Goal: Transaction & Acquisition: Purchase product/service

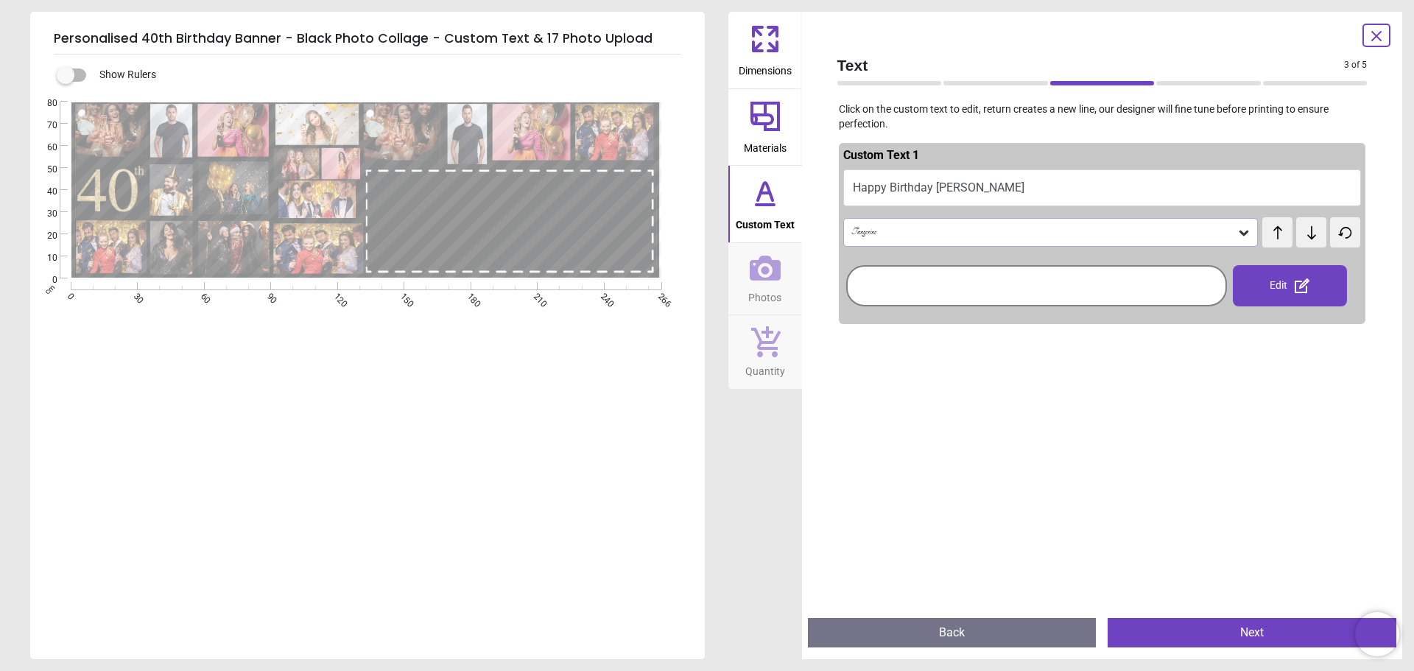
click at [1102, 182] on button "Happy Birthday Nisha" at bounding box center [1102, 187] width 519 height 37
click at [1107, 186] on button "Happy Birthday Nisha" at bounding box center [1102, 187] width 519 height 37
click at [1021, 273] on div at bounding box center [1036, 286] width 373 height 34
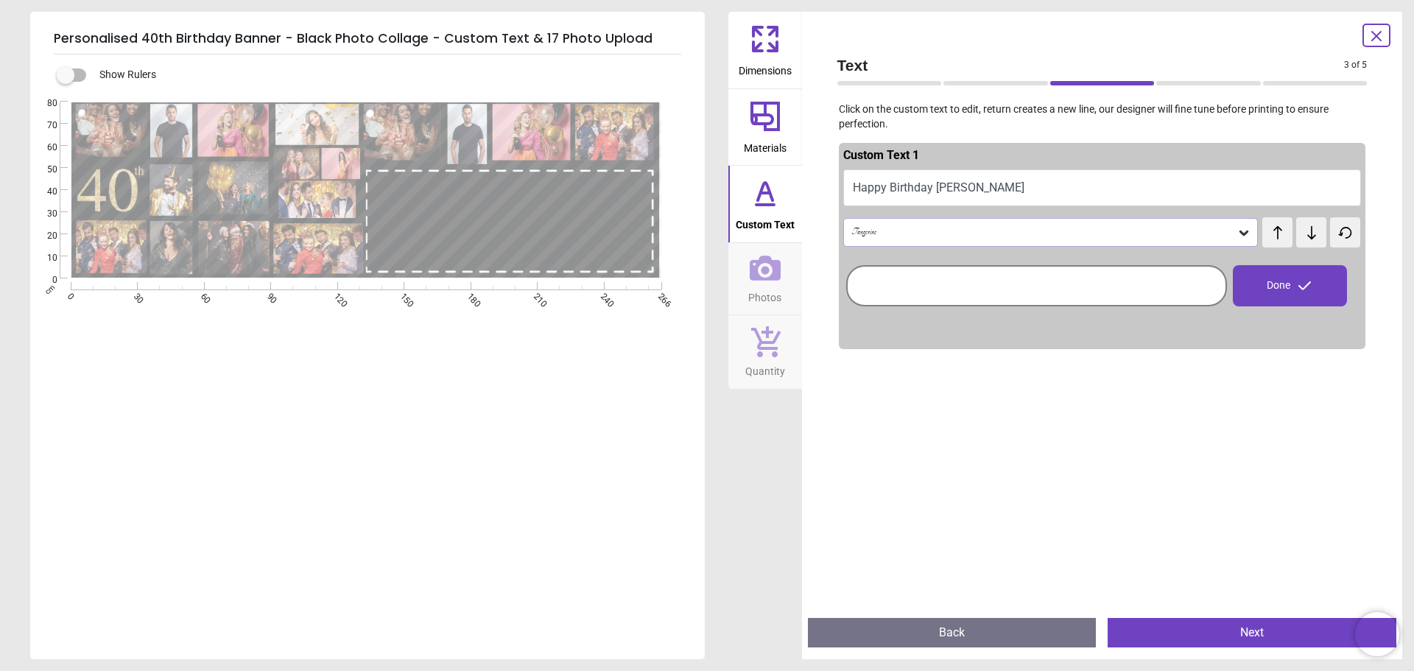
click at [1008, 180] on button "Happy Birthday Nisha" at bounding box center [1102, 187] width 519 height 37
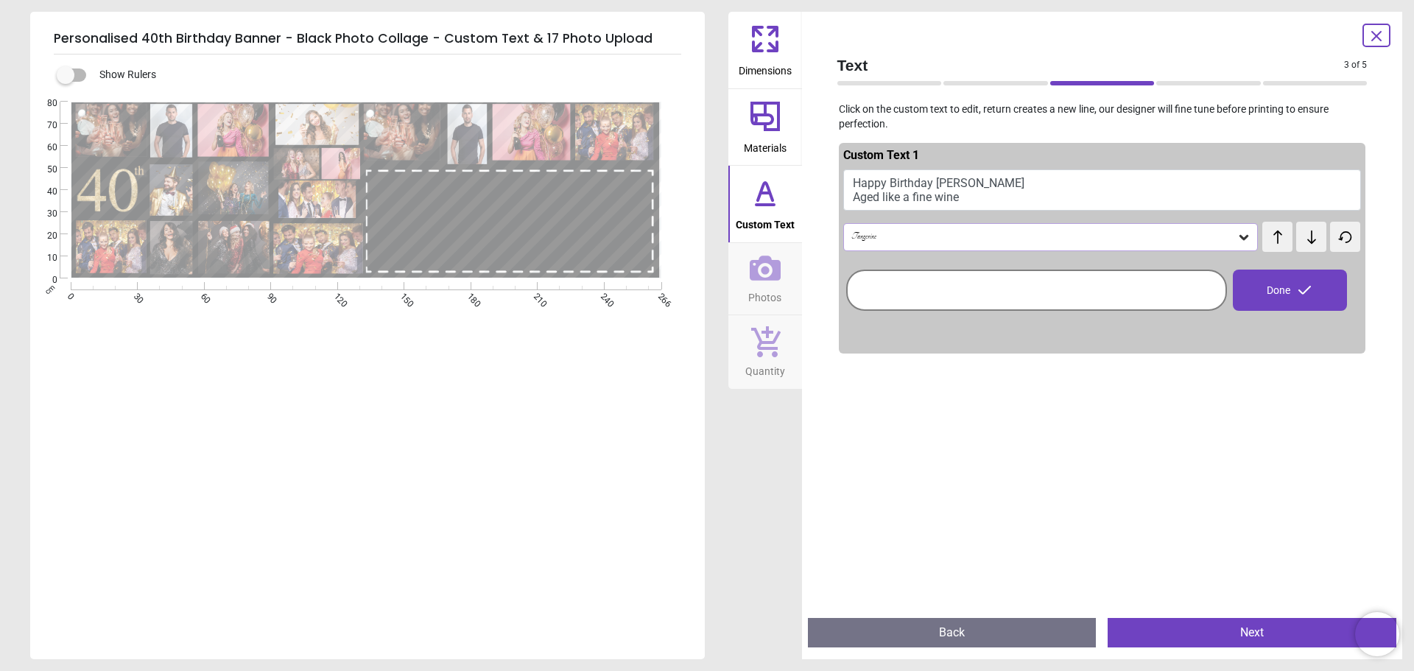
click at [975, 201] on button "Happy Birthday Nisha Aged like a fine wine" at bounding box center [1102, 189] width 519 height 41
type textarea "**********"
click at [748, 301] on button "Photos" at bounding box center [766, 279] width 74 height 72
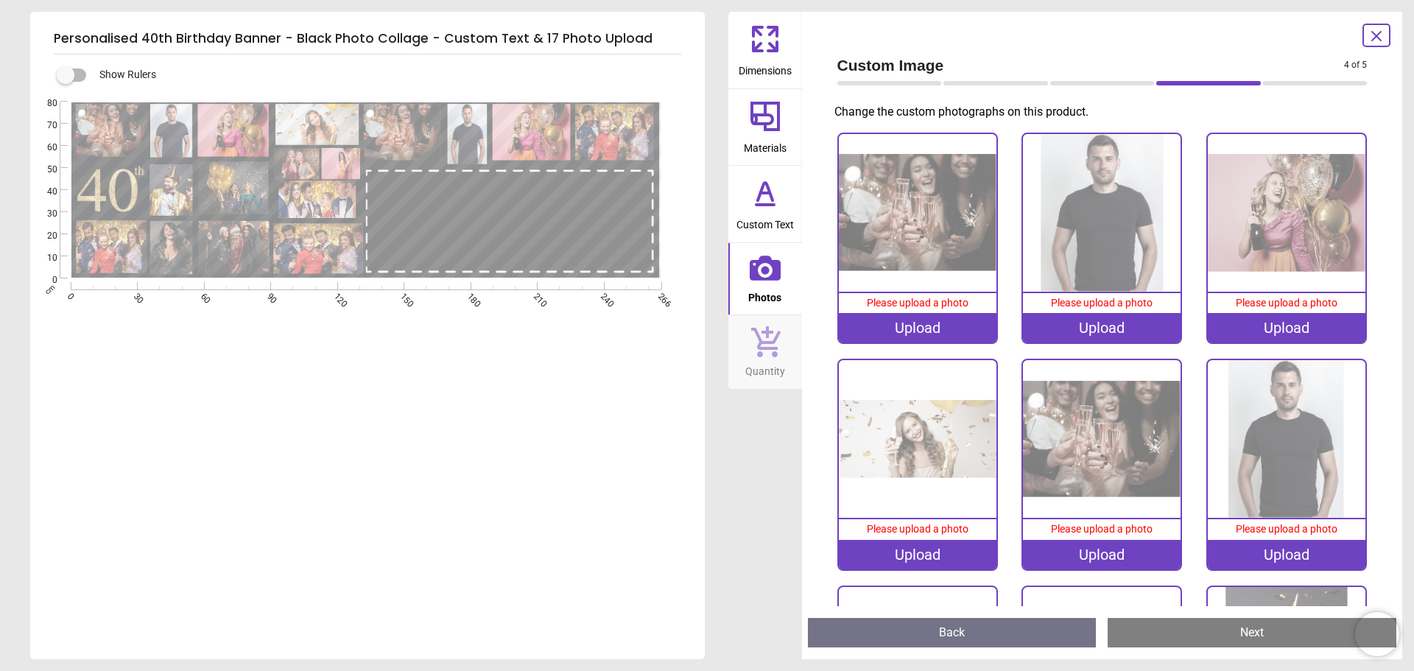
click at [930, 325] on div "Upload" at bounding box center [918, 327] width 158 height 29
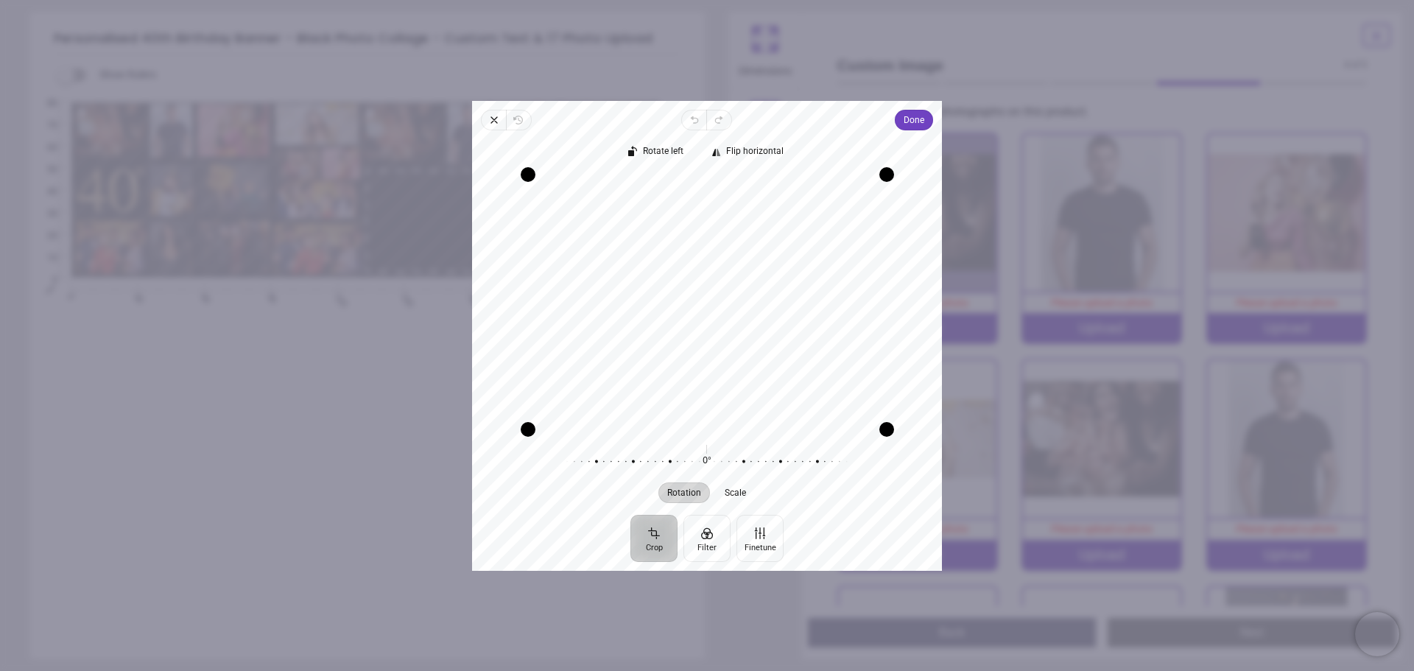
drag, startPoint x: 812, startPoint y: 294, endPoint x: 824, endPoint y: 266, distance: 30.4
click at [824, 266] on div "Recenter" at bounding box center [707, 301] width 446 height 255
click at [880, 430] on div "Drag corner br" at bounding box center [887, 429] width 15 height 15
click at [740, 497] on span "Scale" at bounding box center [736, 492] width 21 height 9
click at [681, 485] on button "Rotation" at bounding box center [685, 492] width 52 height 21
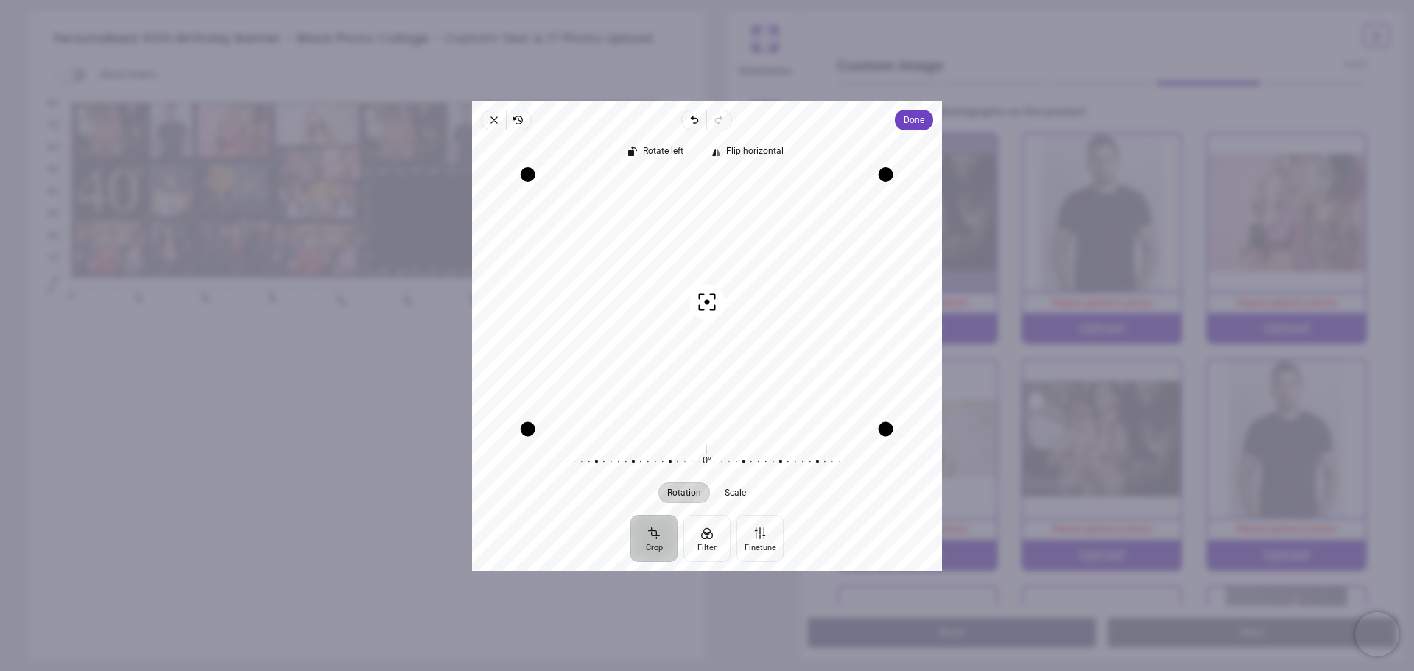
drag, startPoint x: 773, startPoint y: 292, endPoint x: 767, endPoint y: 341, distance: 49.0
click at [767, 341] on div "Recenter" at bounding box center [707, 301] width 446 height 255
click at [743, 497] on span "Scale" at bounding box center [736, 492] width 21 height 9
drag, startPoint x: 885, startPoint y: 429, endPoint x: 1020, endPoint y: 543, distance: 176.7
click at [1020, 423] on div "**********" at bounding box center [965, 370] width 494 height 106
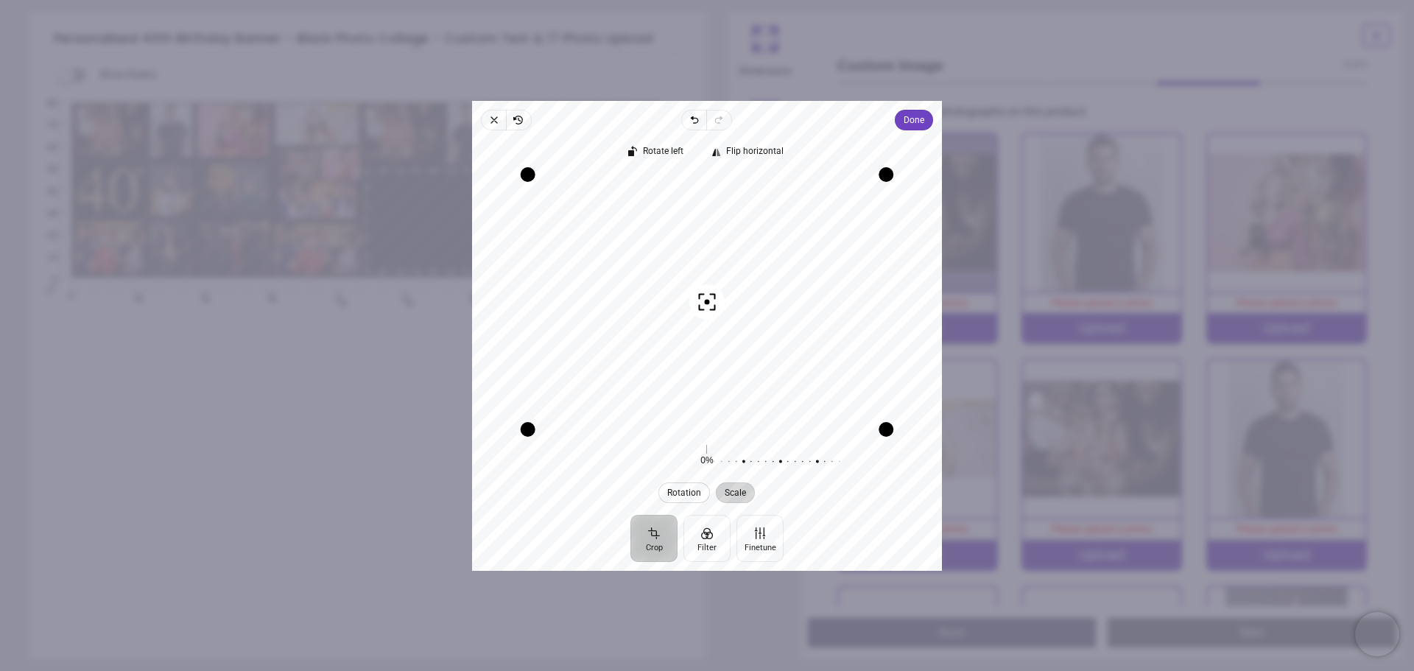
click at [685, 492] on span "Rotation" at bounding box center [685, 492] width 34 height 9
drag, startPoint x: 883, startPoint y: 430, endPoint x: 1020, endPoint y: 597, distance: 215.7
click at [1020, 423] on div "**********" at bounding box center [965, 370] width 494 height 106
click at [721, 499] on button "Scale" at bounding box center [736, 492] width 39 height 21
click at [689, 491] on span "Rotation" at bounding box center [685, 492] width 34 height 9
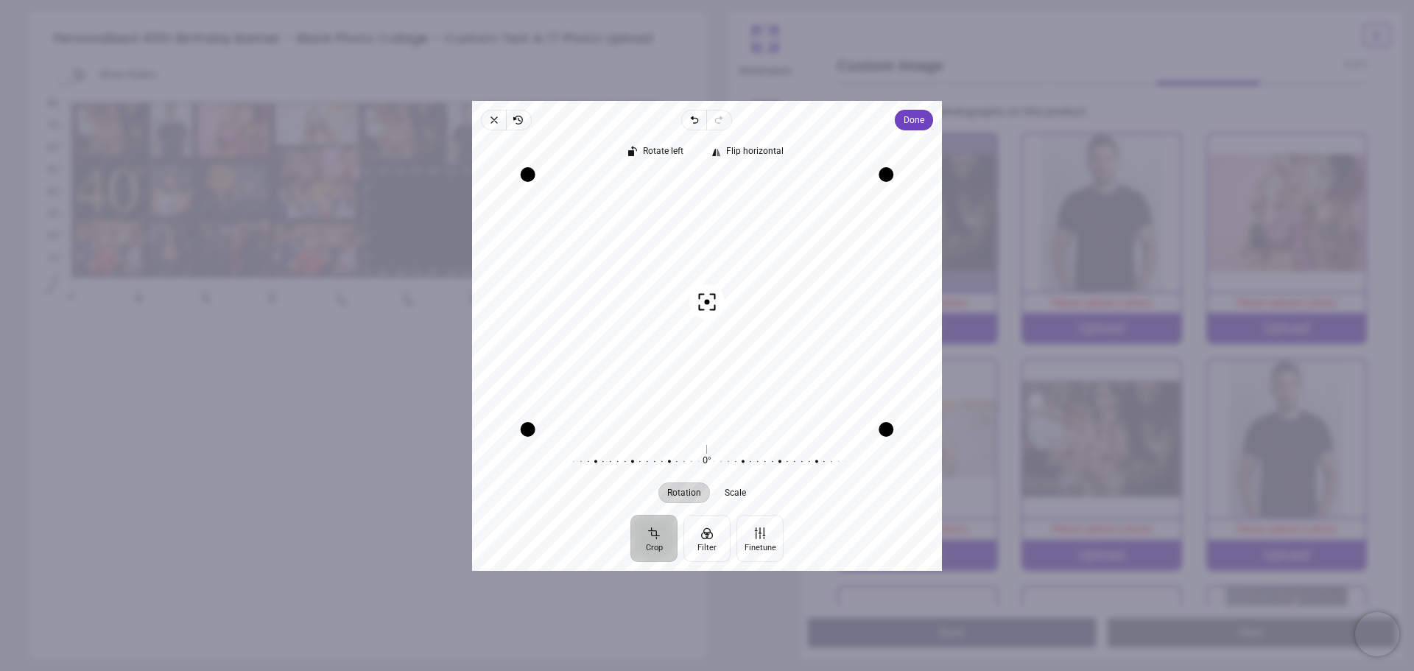
drag, startPoint x: 710, startPoint y: 459, endPoint x: 709, endPoint y: 384, distance: 75.1
click at [709, 384] on div "Rotate left Flip horizontal Recenter Rotation Scale 0° Reset 0% Reset" at bounding box center [707, 322] width 470 height 385
click at [740, 491] on span "Scale" at bounding box center [736, 492] width 21 height 9
drag, startPoint x: 760, startPoint y: 380, endPoint x: 717, endPoint y: 374, distance: 43.9
click at [717, 374] on div "Recenter" at bounding box center [707, 301] width 446 height 255
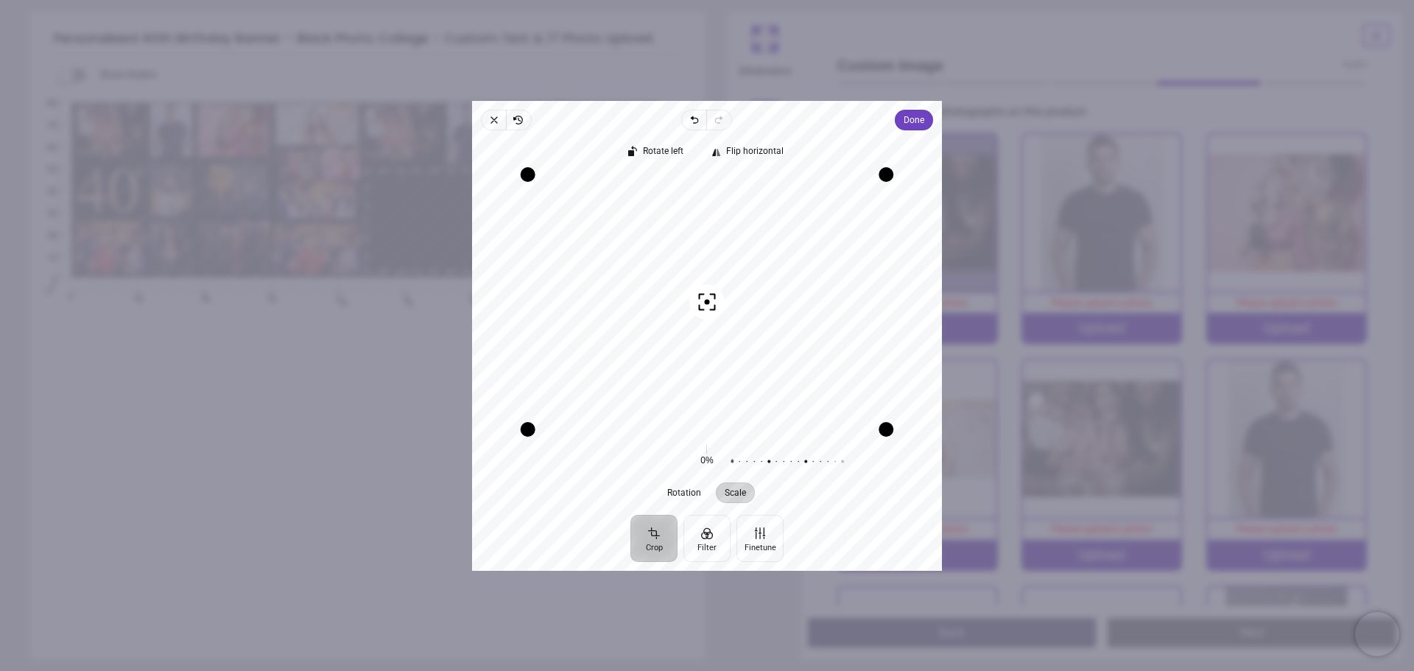
drag, startPoint x: 734, startPoint y: 460, endPoint x: 889, endPoint y: 508, distance: 162.2
click at [889, 508] on div "Rotation Scale 0° Reset 0% Reset" at bounding box center [707, 472] width 470 height 74
drag, startPoint x: 809, startPoint y: 379, endPoint x: 795, endPoint y: 384, distance: 14.9
click at [795, 384] on div "Recenter" at bounding box center [707, 301] width 446 height 255
click at [911, 117] on span "Done" at bounding box center [914, 120] width 21 height 18
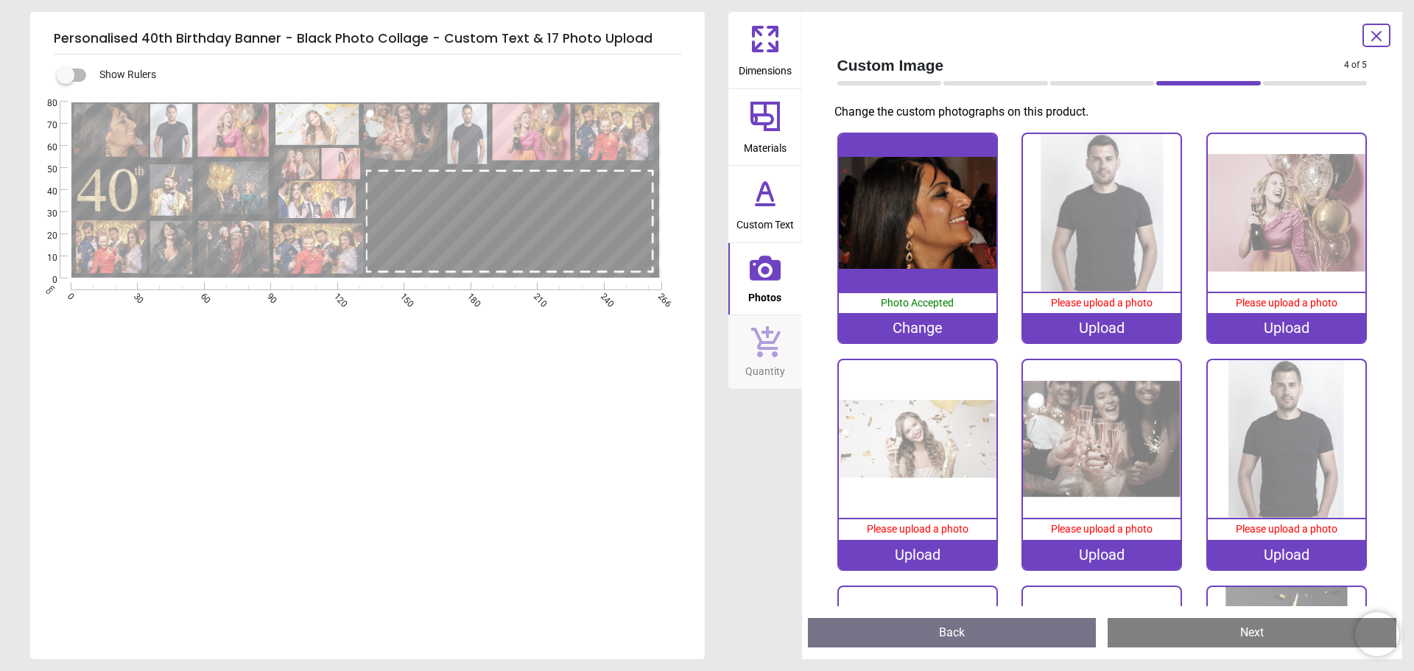
scroll to position [1, 0]
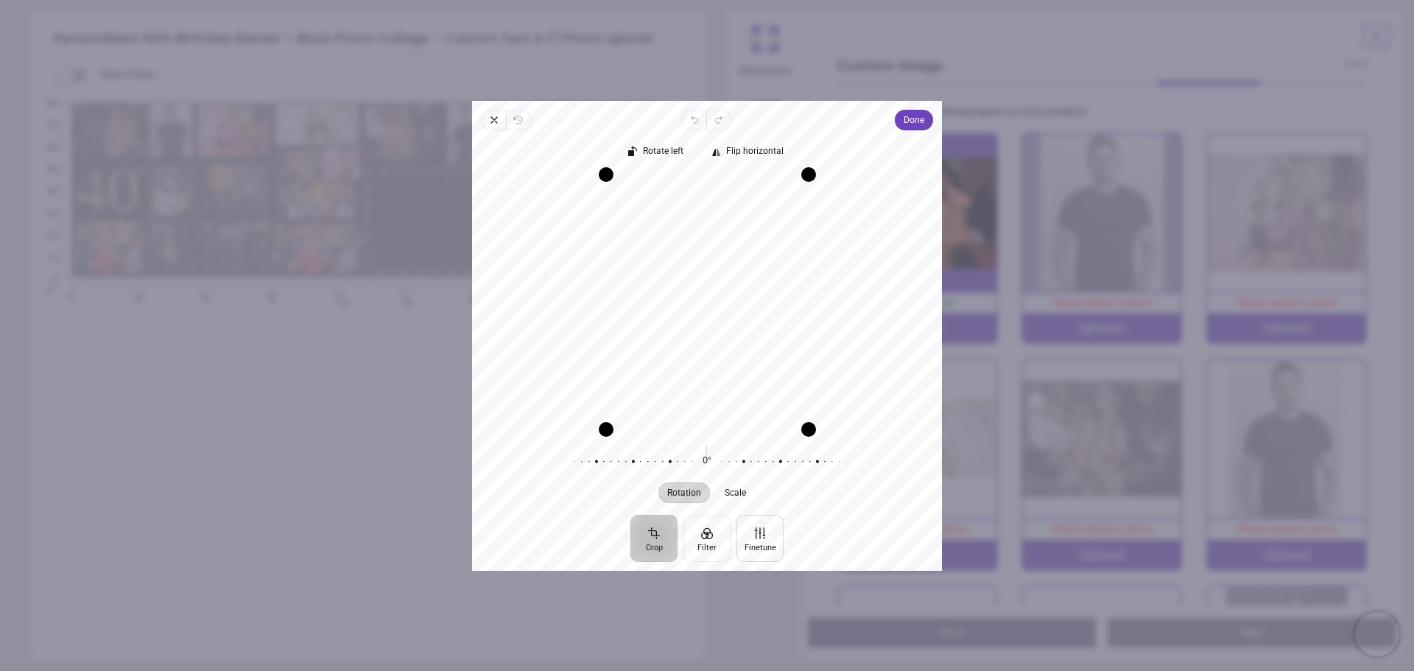
click at [758, 539] on button "Finetune" at bounding box center [760, 537] width 47 height 47
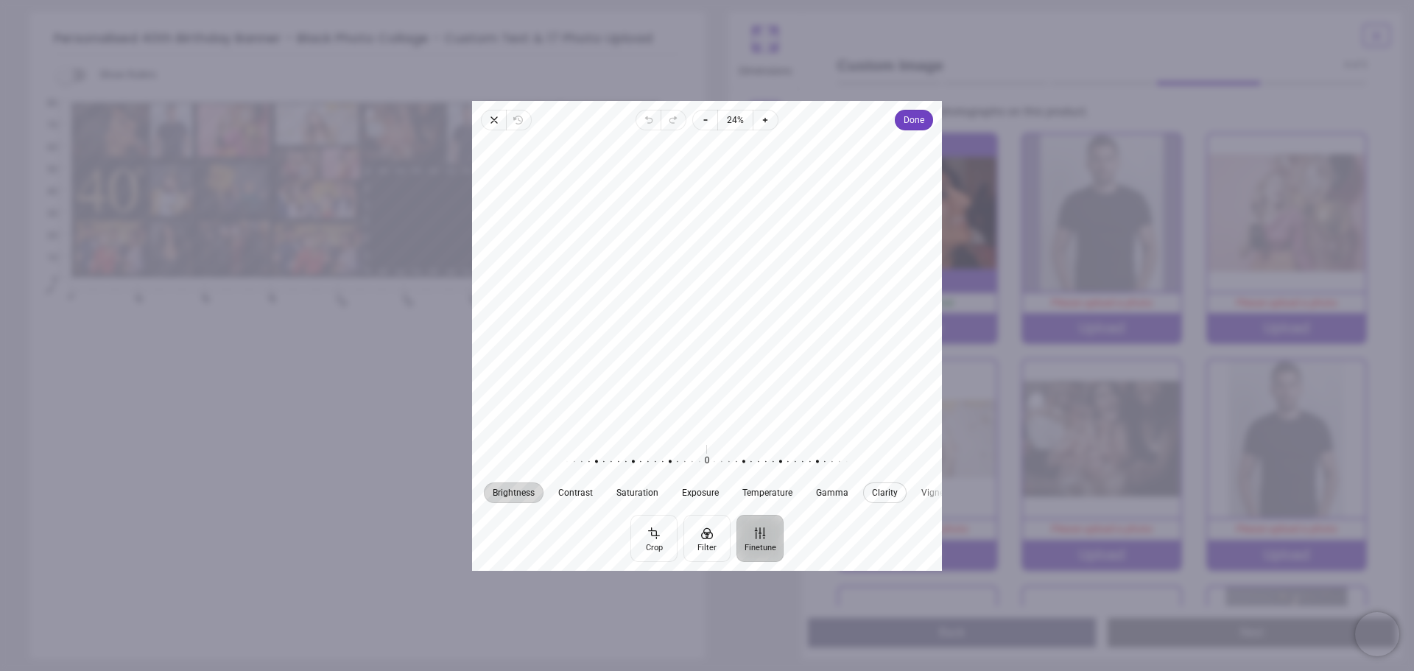
click at [873, 495] on span "Clarity" at bounding box center [885, 492] width 26 height 9
drag, startPoint x: 743, startPoint y: 463, endPoint x: 743, endPoint y: 494, distance: 30.9
click at [743, 494] on div "Brightness Contrast Saturation Exposure Temperature Gamma Clarity Vignette 0 Re…" at bounding box center [707, 472] width 470 height 62
click at [704, 121] on icon "button" at bounding box center [706, 120] width 12 height 12
click at [772, 119] on span "Zoom in" at bounding box center [766, 120] width 25 height 21
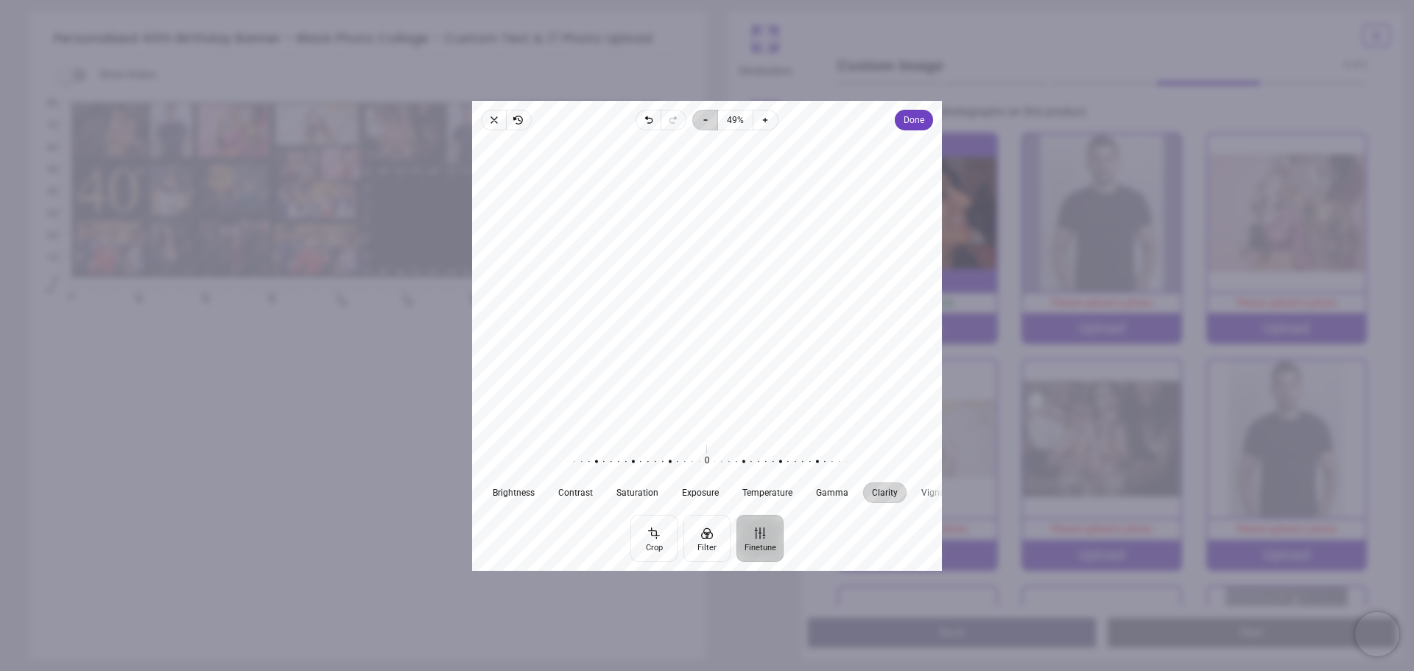
click at [712, 120] on span "Zoom out" at bounding box center [704, 120] width 25 height 21
click at [651, 120] on icon "button" at bounding box center [650, 120] width 4 height 5
click at [913, 122] on span "Done" at bounding box center [914, 120] width 21 height 18
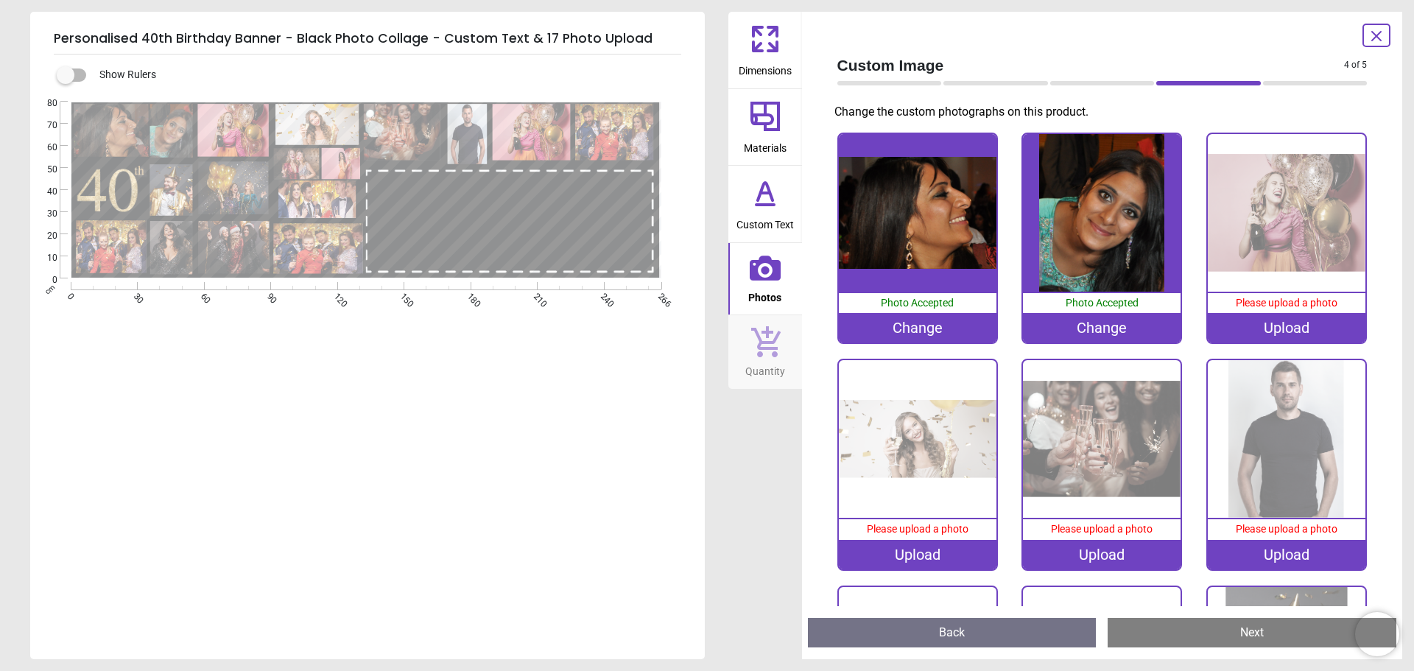
click at [1277, 329] on div "Upload" at bounding box center [1287, 327] width 158 height 29
click at [572, 34] on h5 "Personalised 40th Birthday Banner - Black Photo Collage - Custom Text & 17 Phot…" at bounding box center [368, 39] width 628 height 31
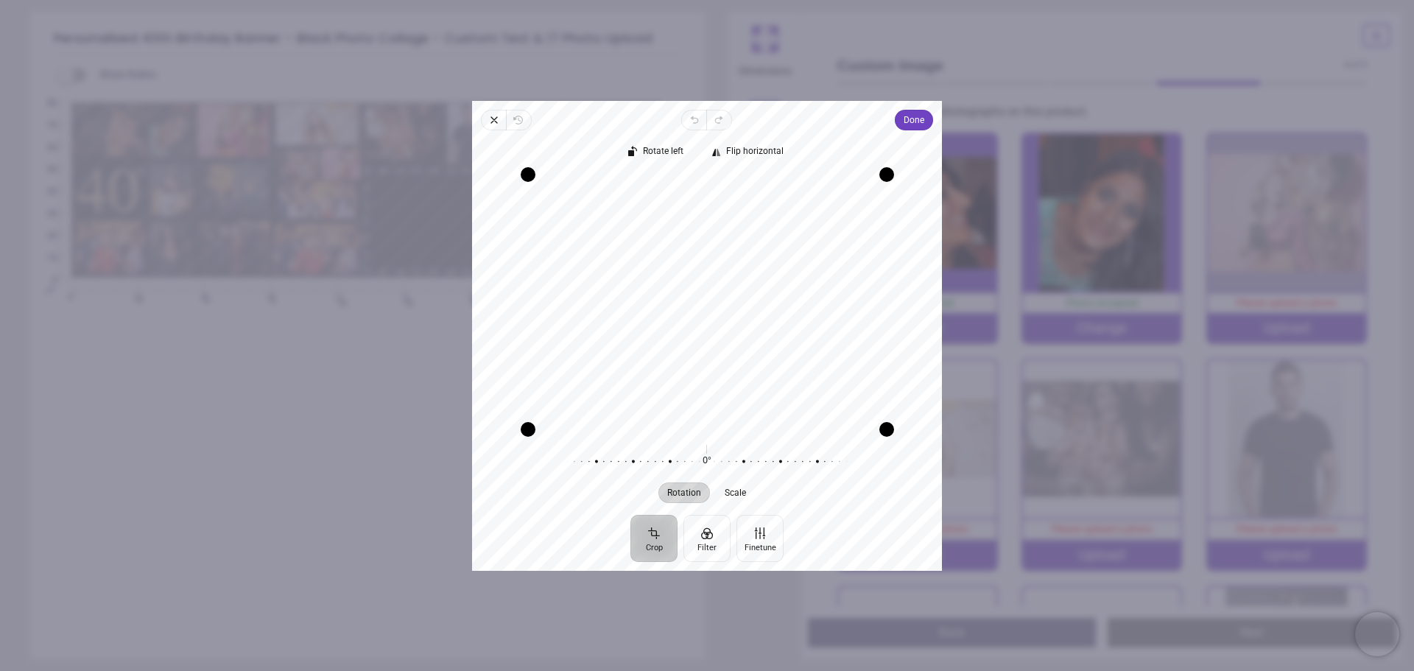
drag, startPoint x: 760, startPoint y: 263, endPoint x: 764, endPoint y: 334, distance: 71.6
click at [764, 334] on div "Recenter" at bounding box center [707, 301] width 446 height 255
click at [924, 116] on span "Done" at bounding box center [914, 120] width 21 height 18
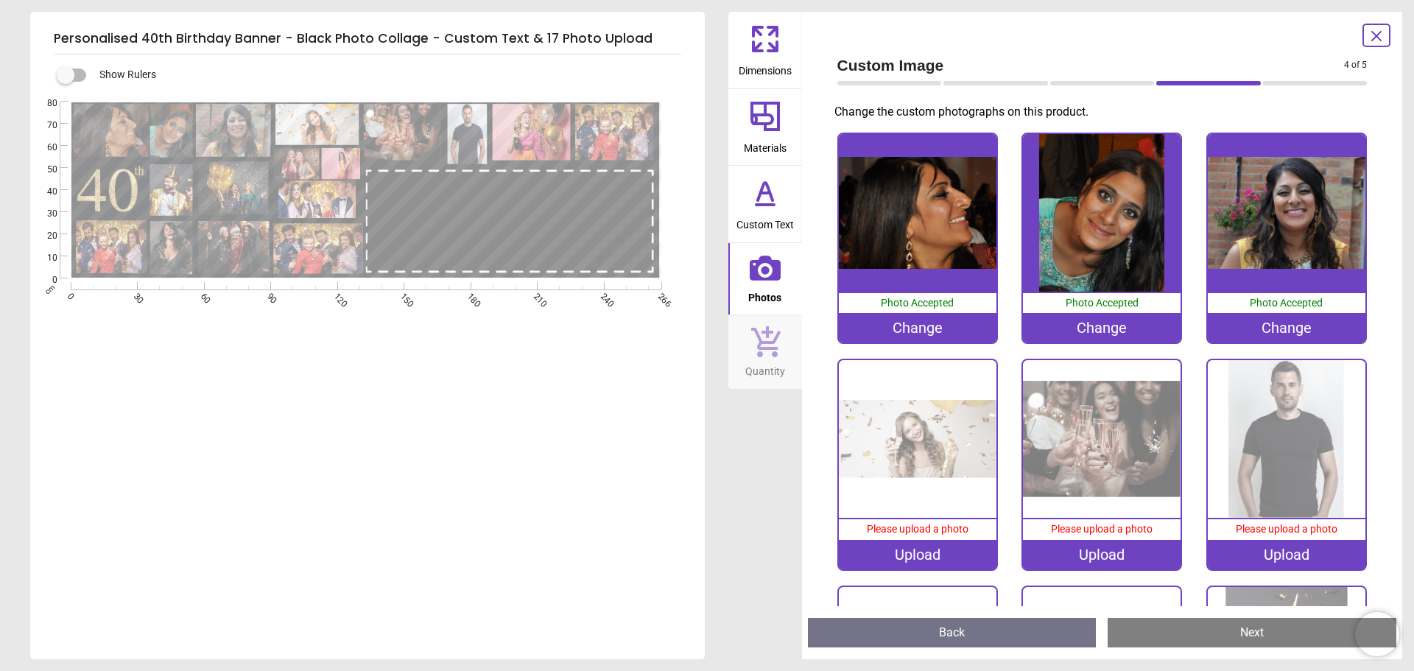
click at [908, 552] on div "Upload" at bounding box center [918, 554] width 158 height 29
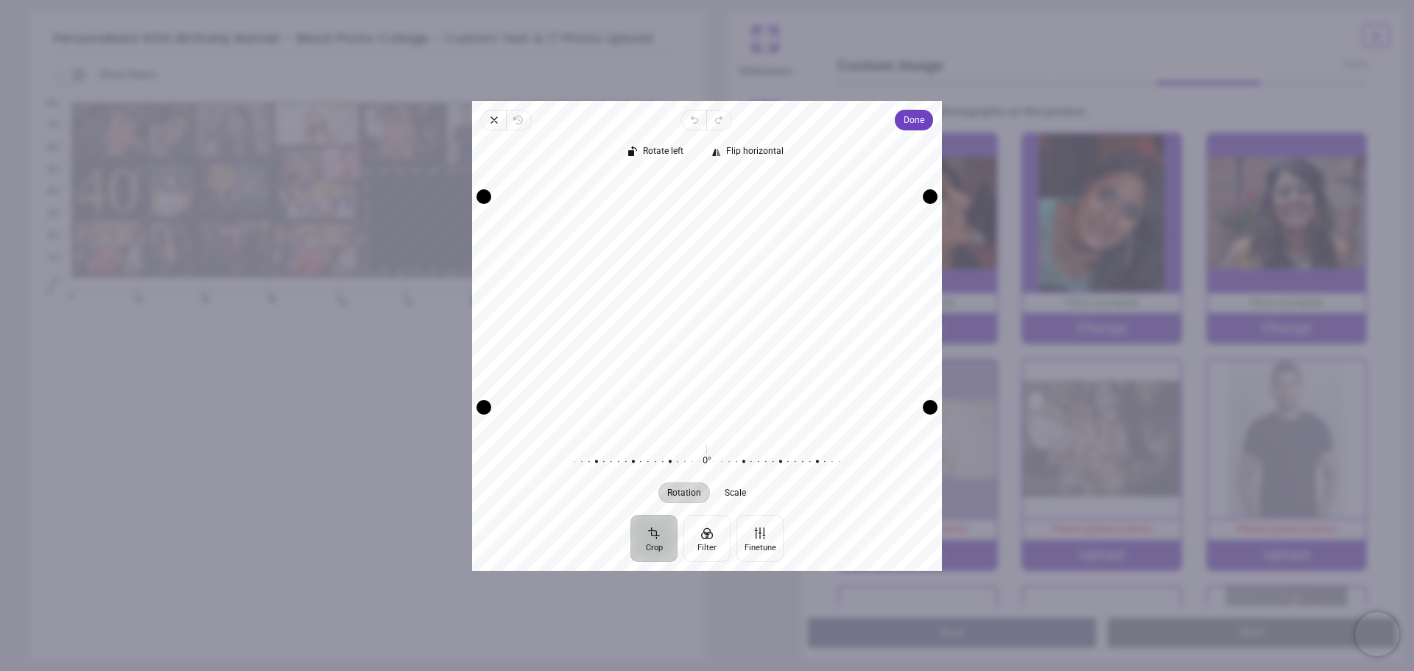
drag, startPoint x: 856, startPoint y: 329, endPoint x: 862, endPoint y: 397, distance: 68.0
click at [862, 397] on div "Recenter" at bounding box center [707, 301] width 446 height 255
click at [738, 491] on span "Scale" at bounding box center [736, 492] width 21 height 9
drag, startPoint x: 779, startPoint y: 456, endPoint x: 919, endPoint y: 455, distance: 140.0
click at [919, 455] on div "0% Reset" at bounding box center [707, 461] width 470 height 41
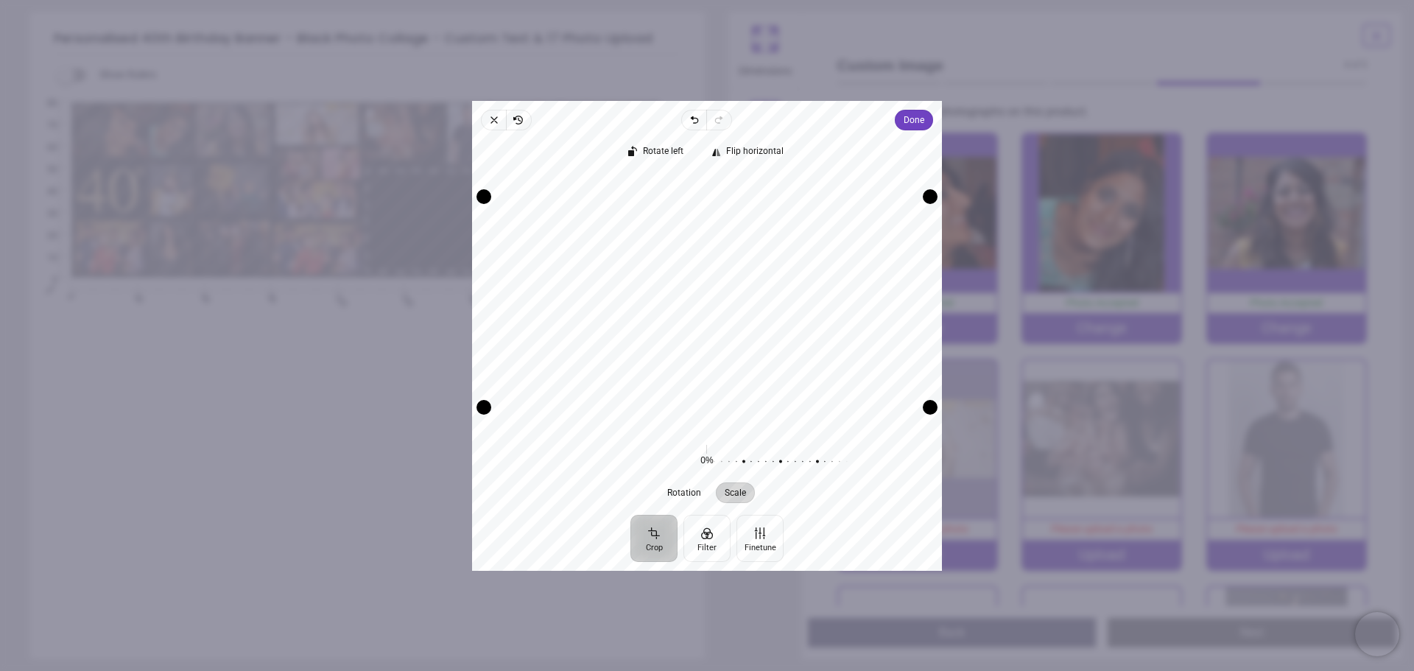
drag, startPoint x: 802, startPoint y: 312, endPoint x: 801, endPoint y: 279, distance: 32.4
click at [801, 279] on div "Recenter" at bounding box center [707, 301] width 446 height 255
drag, startPoint x: 931, startPoint y: 410, endPoint x: 1000, endPoint y: 496, distance: 110.1
click at [1000, 423] on div "**********" at bounding box center [965, 370] width 494 height 106
click at [754, 311] on div "Recenter" at bounding box center [707, 301] width 446 height 255
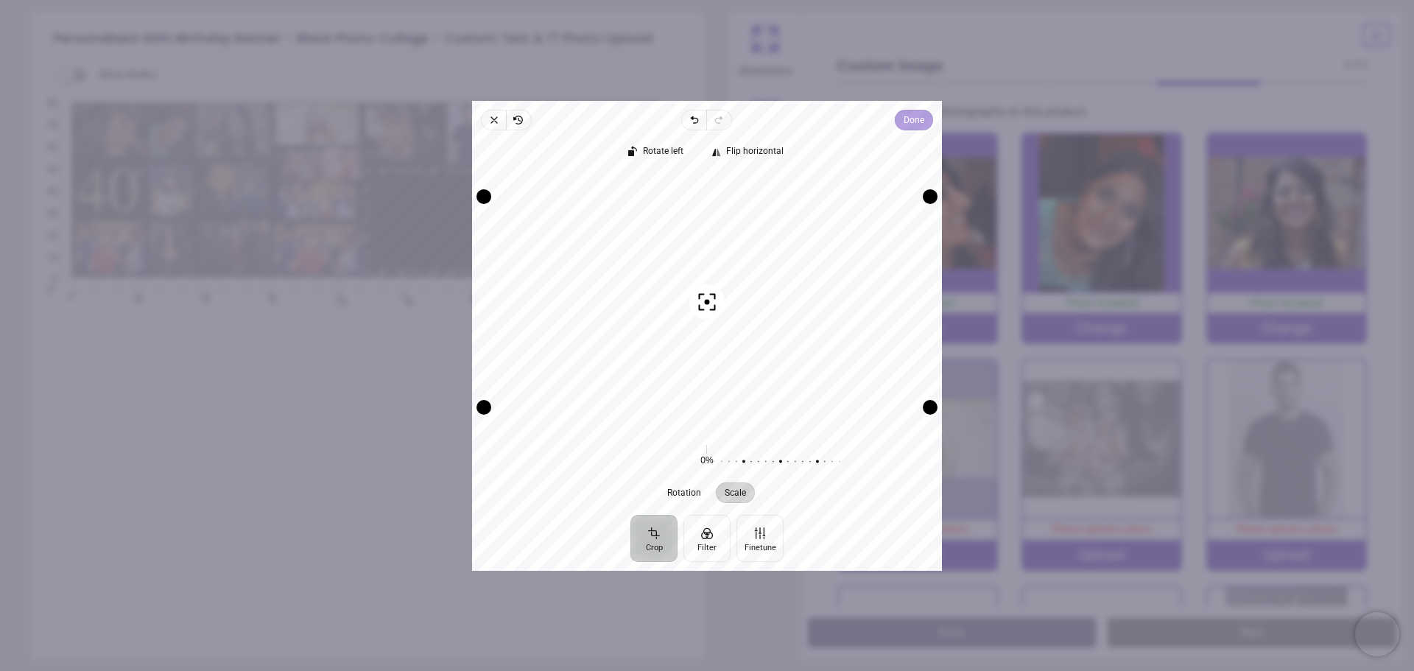
click at [916, 115] on span "Done" at bounding box center [914, 120] width 21 height 18
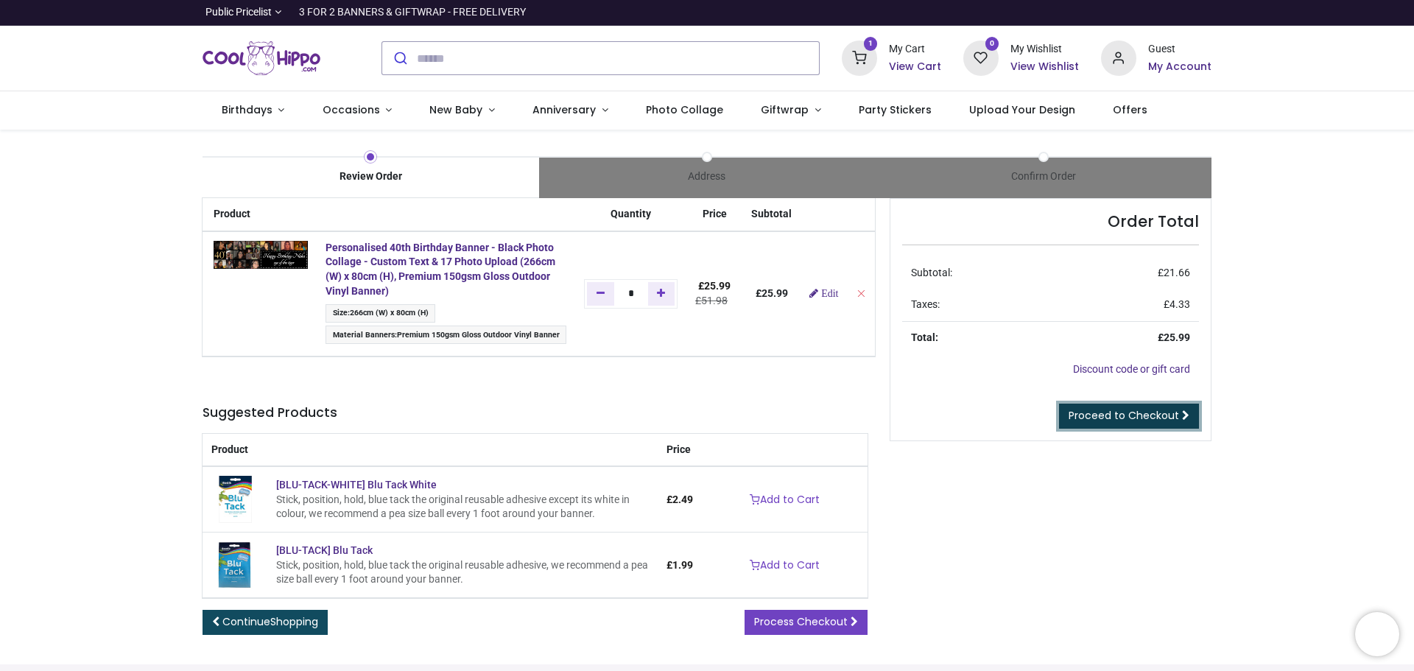
click at [1090, 424] on link "Proceed to Checkout" at bounding box center [1129, 416] width 140 height 25
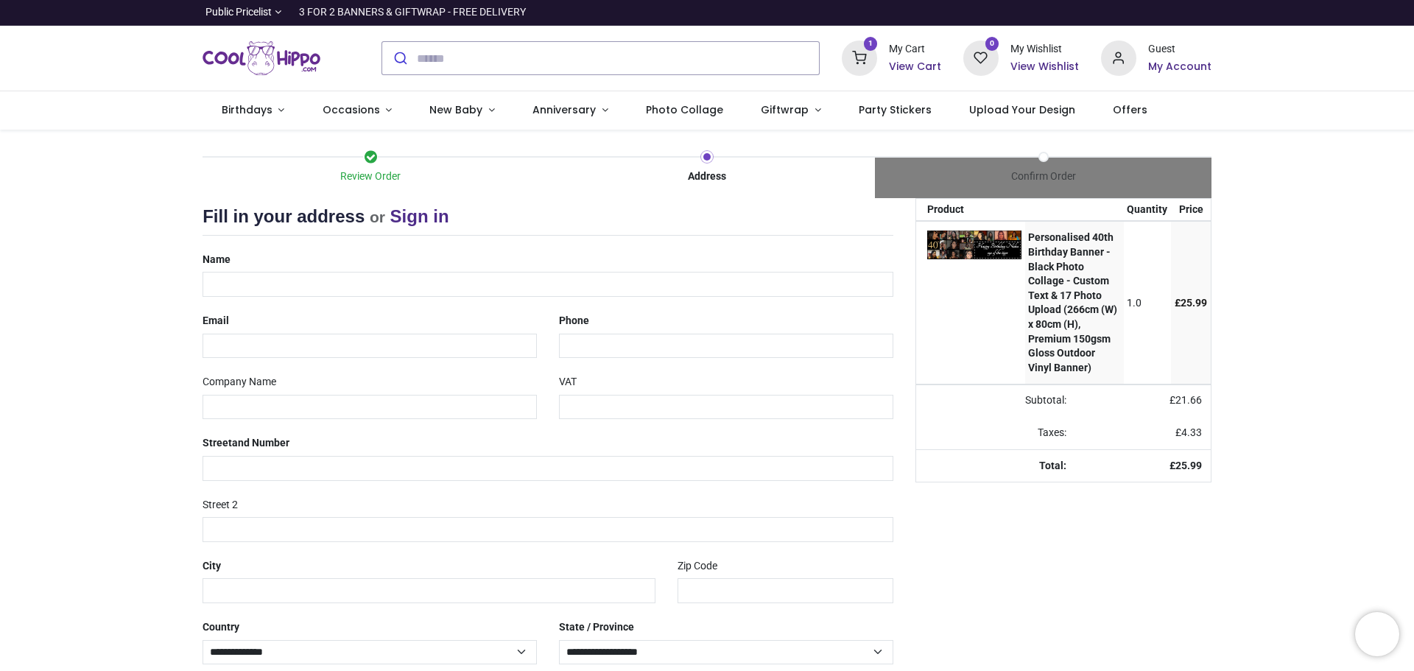
select select "***"
click at [404, 295] on input "text" at bounding box center [548, 284] width 691 height 25
type input "**********"
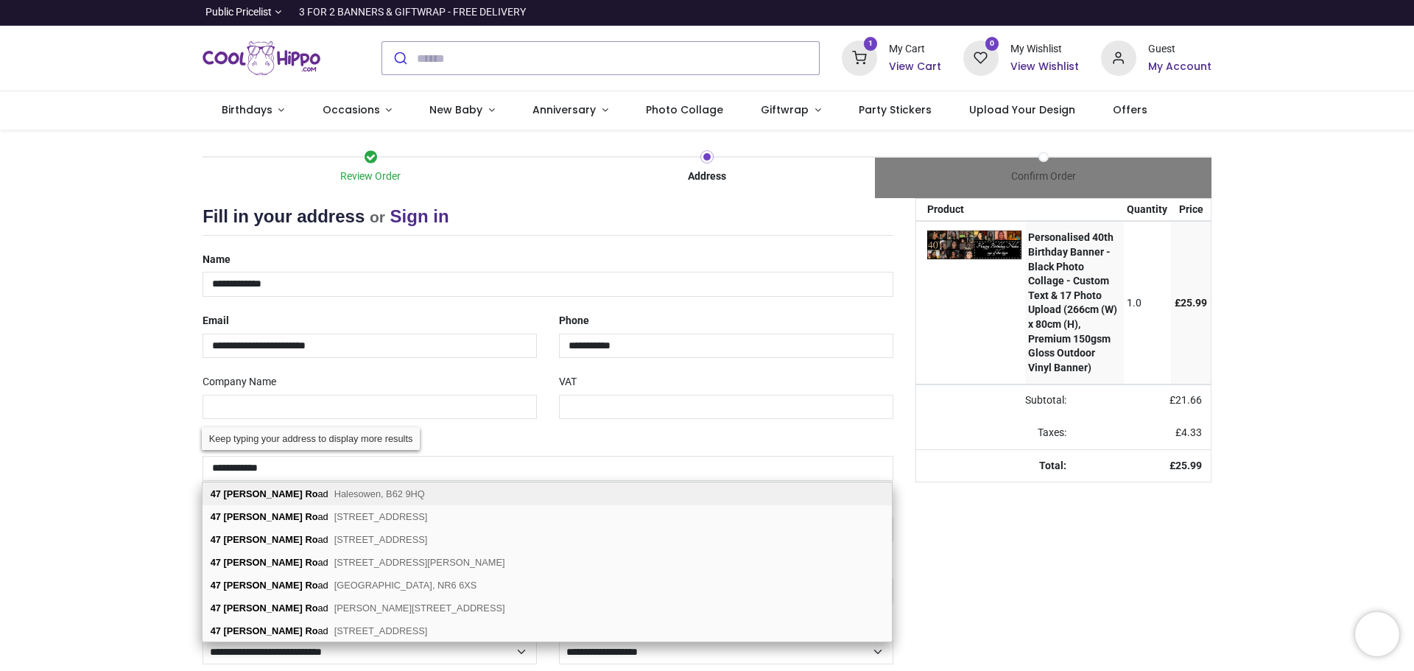
click at [334, 499] on div "47 Holt Ro ad Halesowen, B62 9HQ" at bounding box center [548, 494] width 690 height 23
type input "**********"
type input "*******"
select select "***"
select select "****"
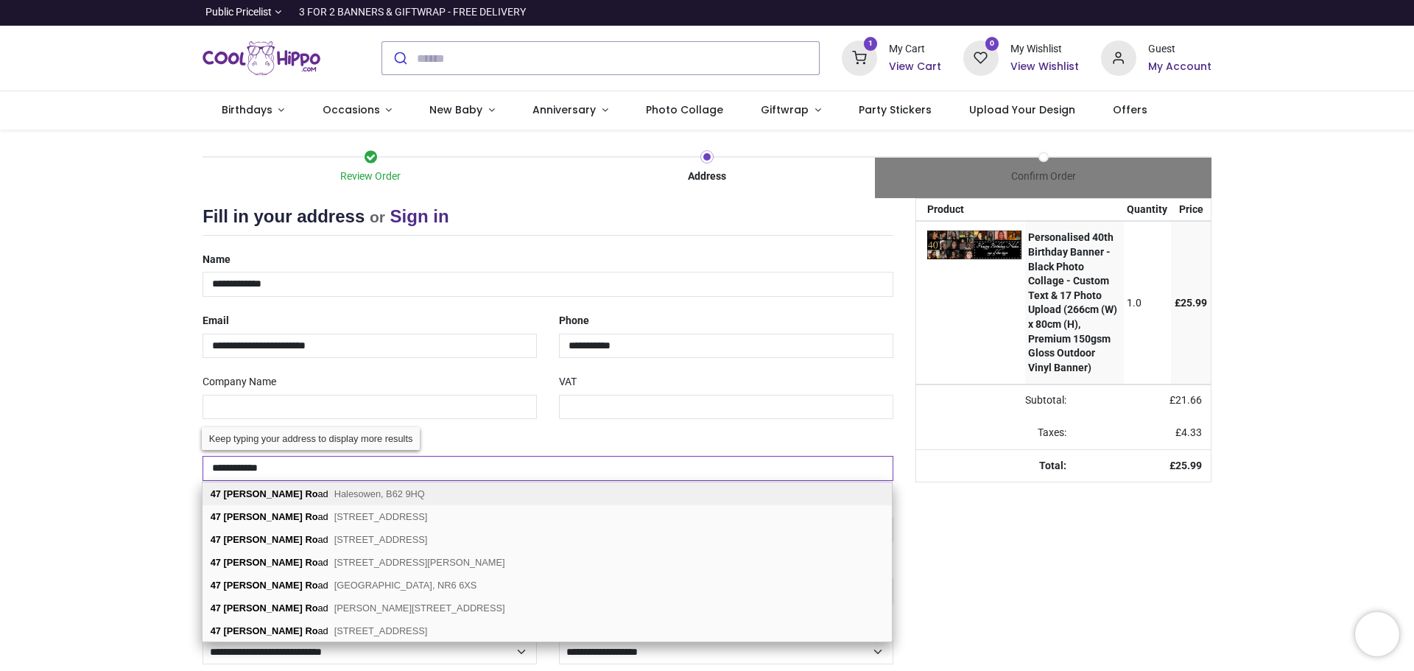
type input "*********"
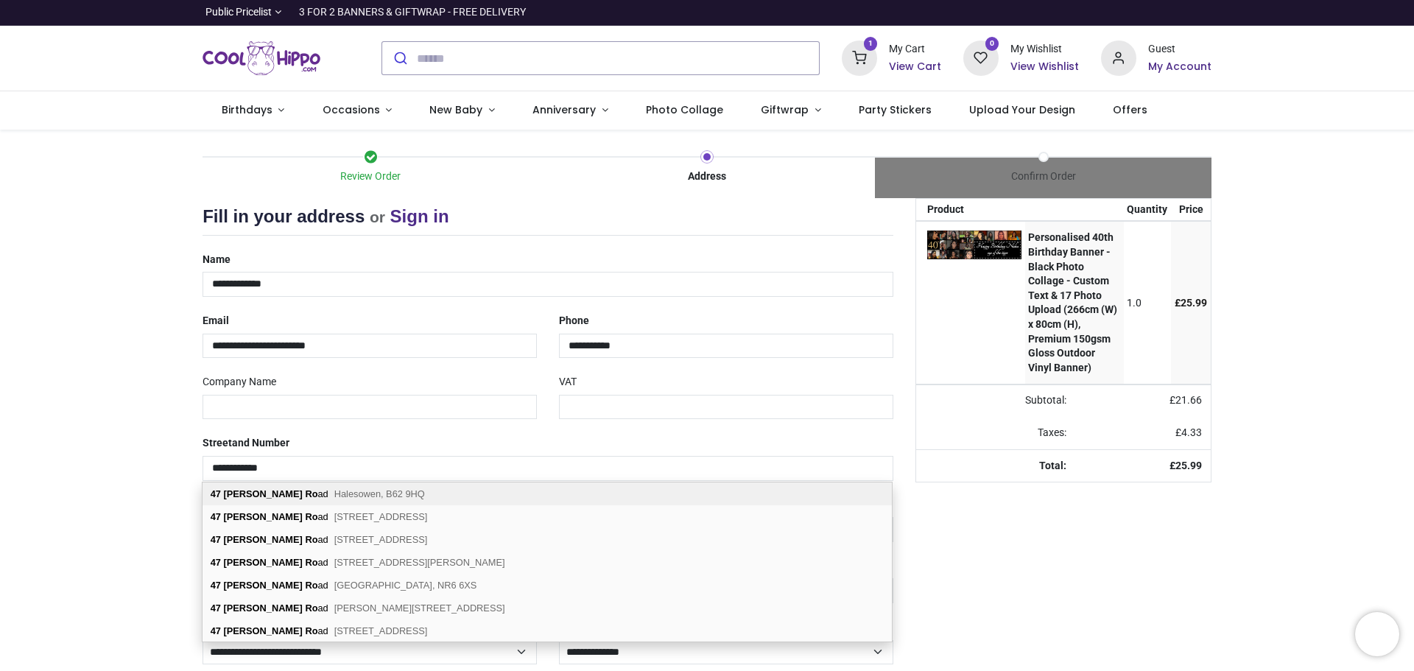
click at [334, 497] on span "Halesowen, B62 9HQ" at bounding box center [379, 493] width 91 height 11
select select "***"
select select "****"
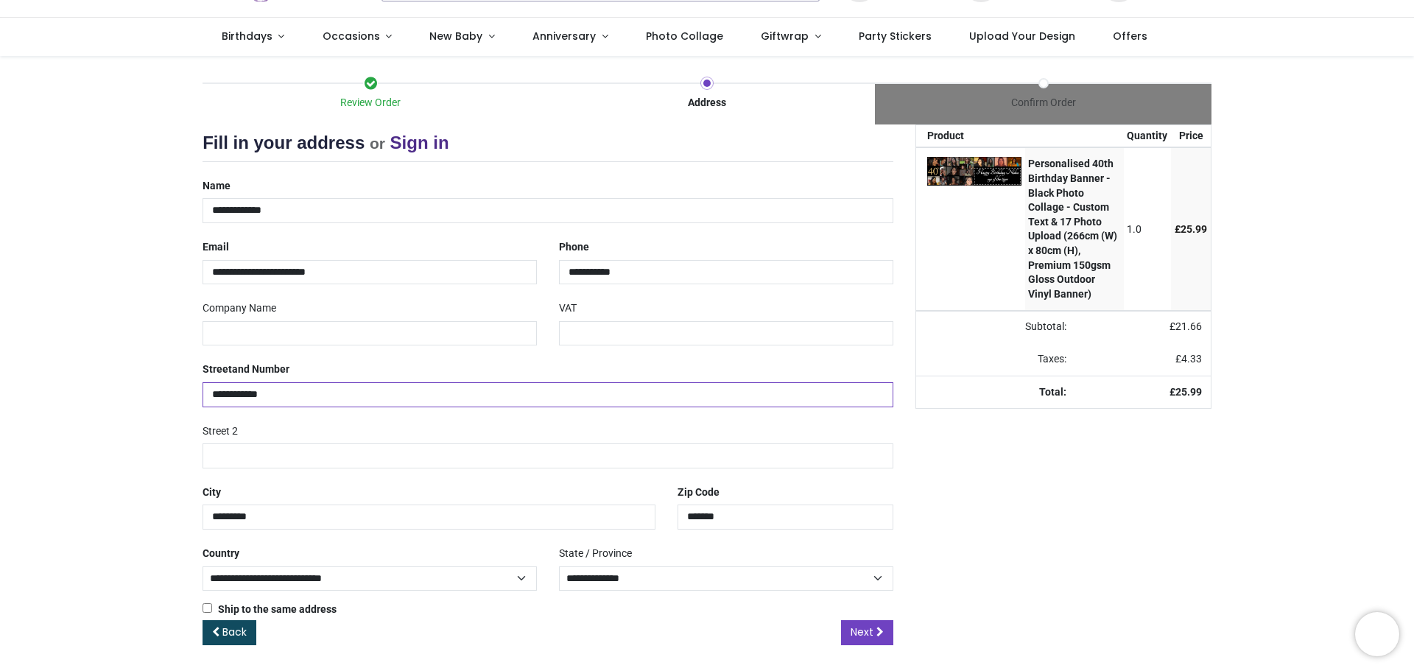
scroll to position [77, 0]
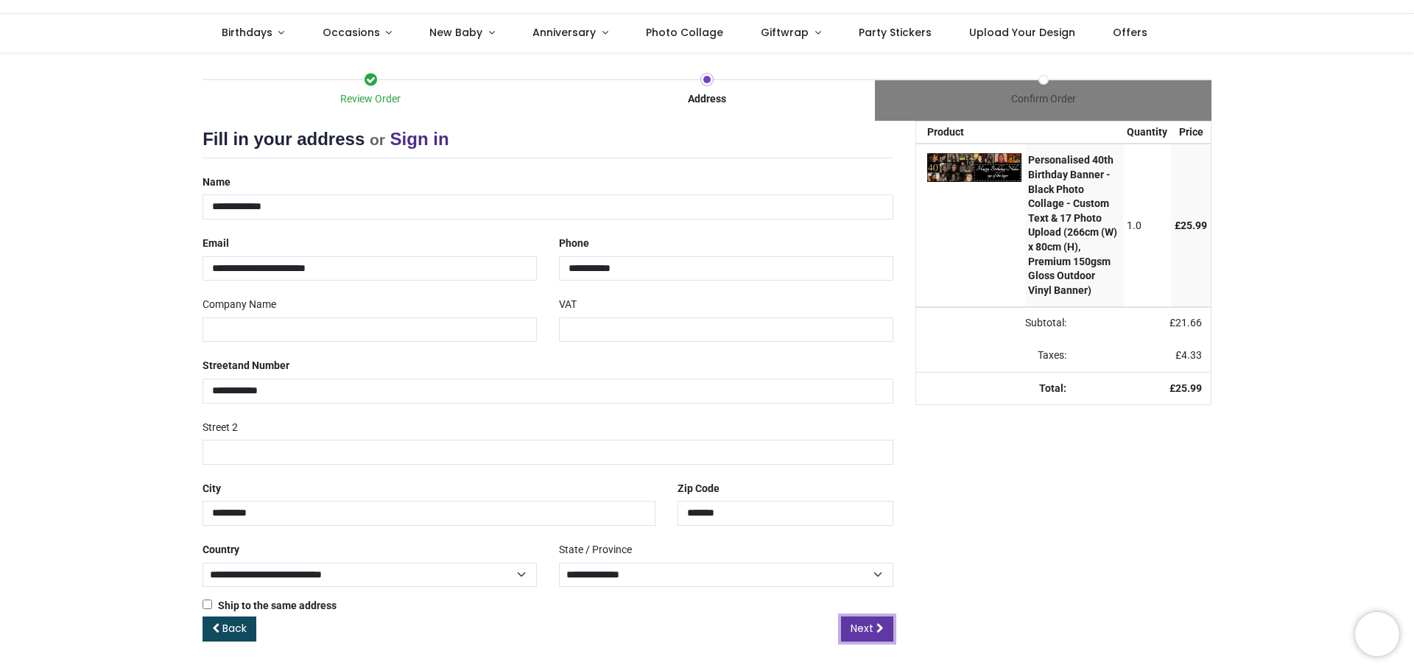
click at [873, 625] on link "Next" at bounding box center [867, 629] width 52 height 25
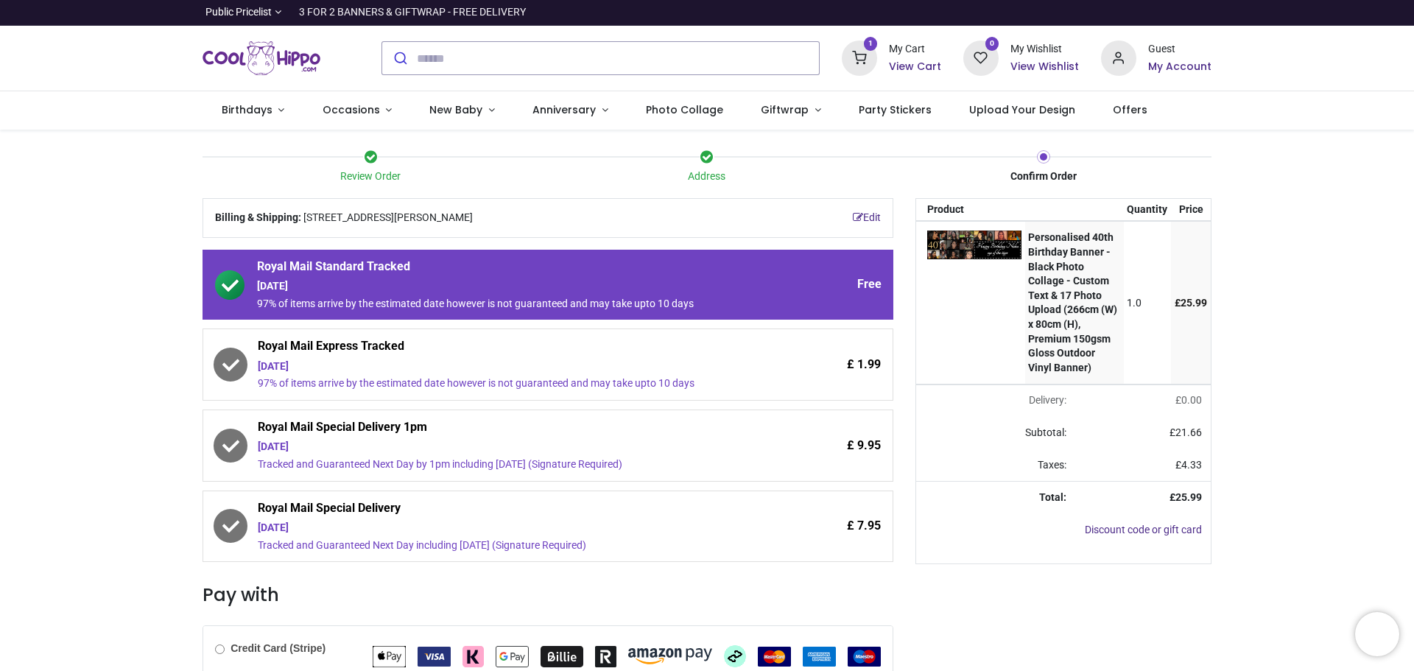
click at [516, 359] on div "[DATE]" at bounding box center [507, 366] width 499 height 15
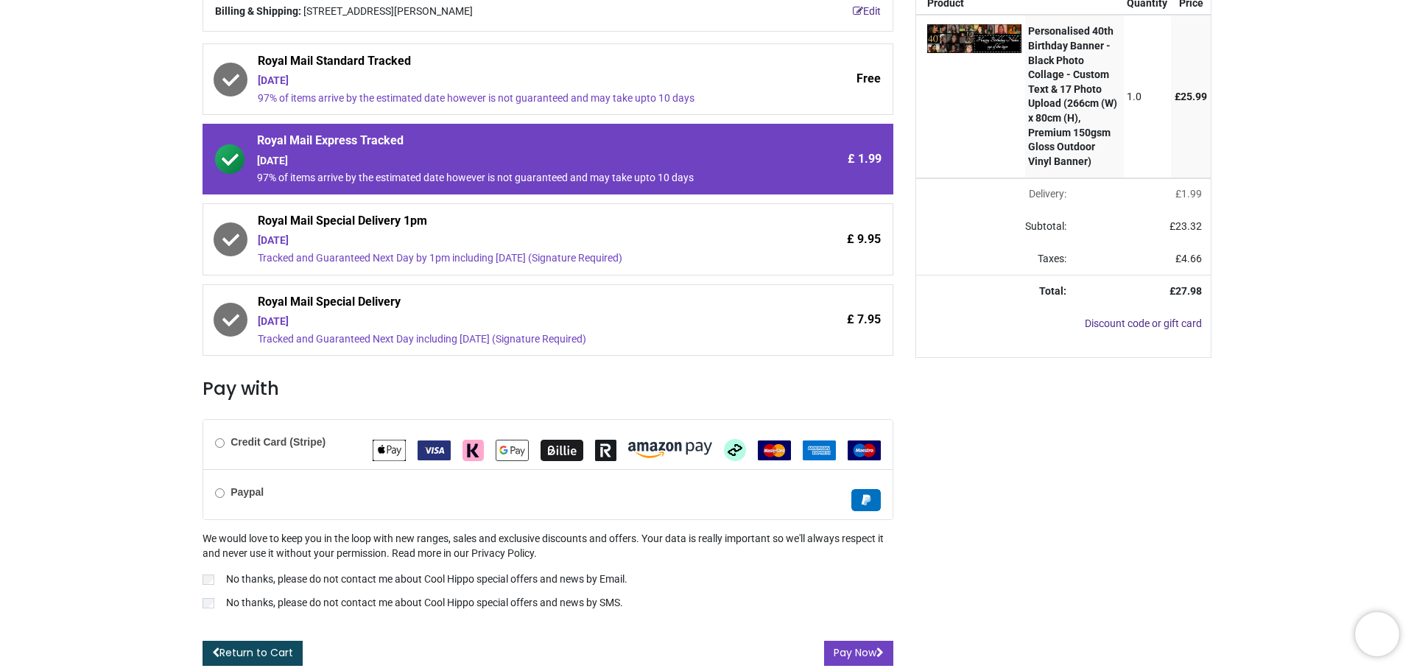
scroll to position [207, 0]
click at [239, 439] on b "Credit Card (Stripe)" at bounding box center [278, 441] width 95 height 12
click at [189, 583] on div "Review Order Address Confirm Order Your order: £ 27.98" at bounding box center [707, 297] width 1414 height 748
click at [211, 611] on label "No thanks, please do not contact me about Cool Hippo special offers and news by…" at bounding box center [548, 604] width 691 height 18
click at [520, 309] on span "Royal Mail Special Delivery" at bounding box center [507, 303] width 499 height 21
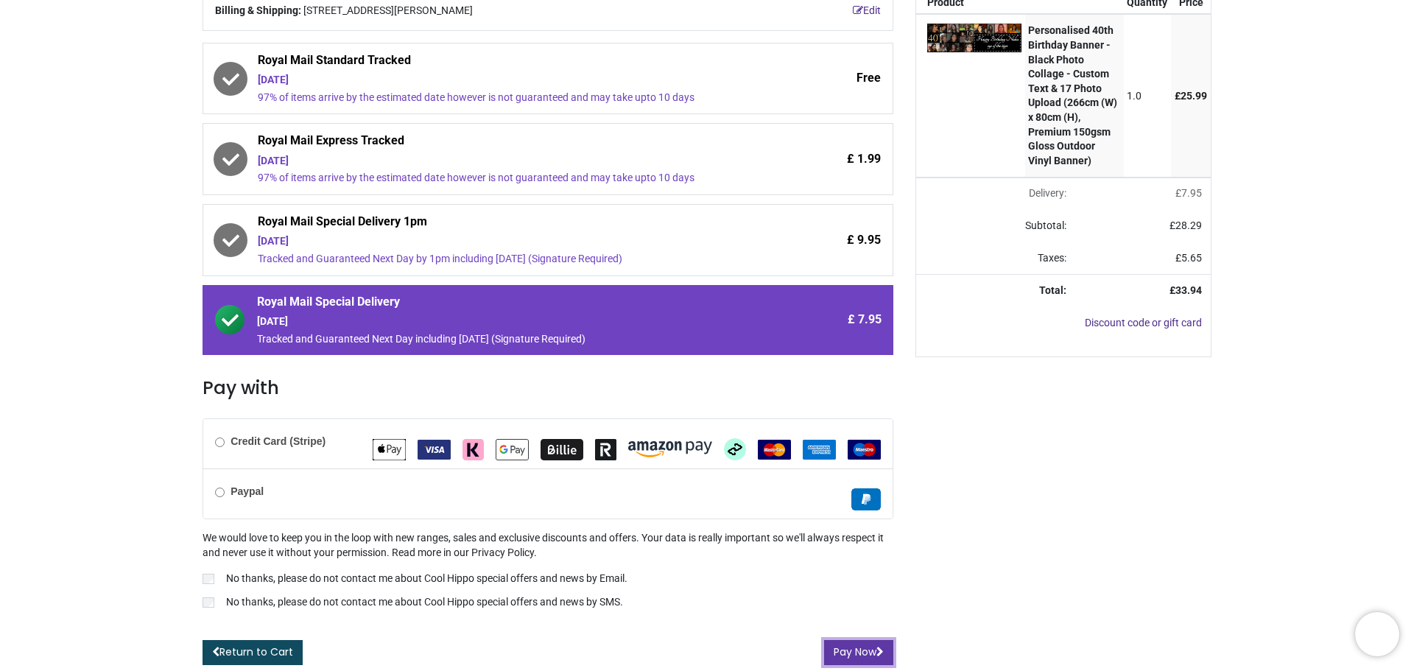
click at [851, 648] on button "Pay Now" at bounding box center [858, 652] width 69 height 25
